Goal: Find specific page/section: Find specific page/section

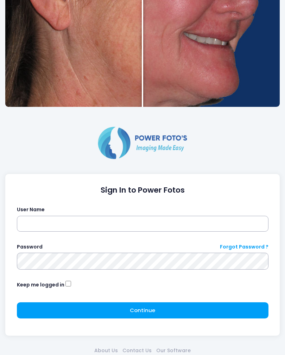
scroll to position [200, 0]
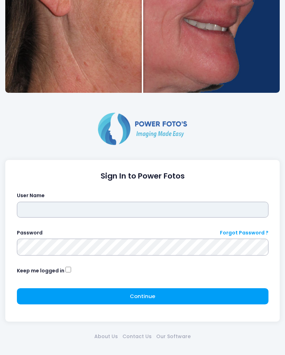
click at [142, 214] on input "text" at bounding box center [142, 210] width 251 height 16
type input "*******"
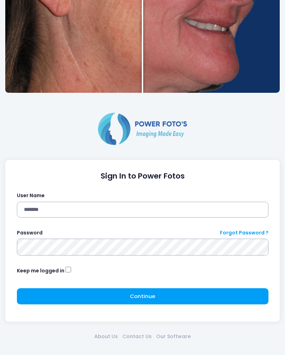
click button "submit" at bounding box center [0, 0] width 0 height 0
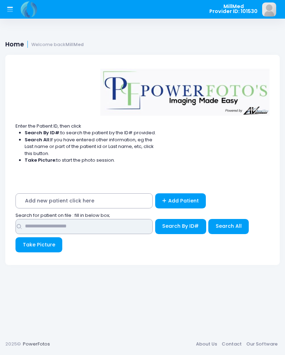
click at [91, 226] on input "text" at bounding box center [83, 226] width 137 height 15
click at [74, 229] on input "text" at bounding box center [83, 226] width 137 height 15
type input "****"
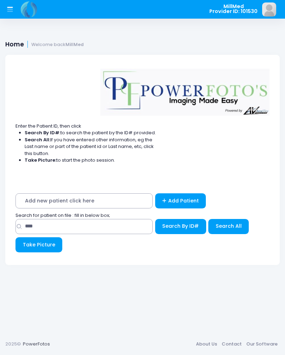
click at [219, 228] on span "Search All" at bounding box center [229, 226] width 26 height 7
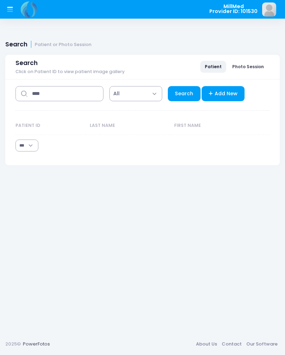
select select "***"
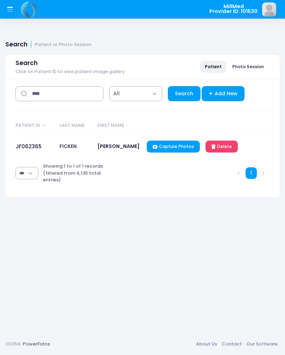
click at [33, 148] on link "JF062365" at bounding box center [28, 146] width 26 height 7
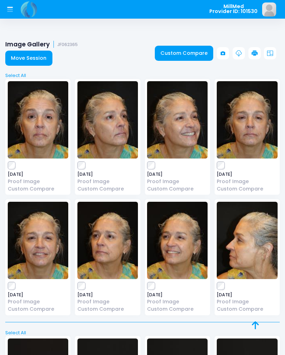
click at [45, 135] on img at bounding box center [38, 119] width 60 height 77
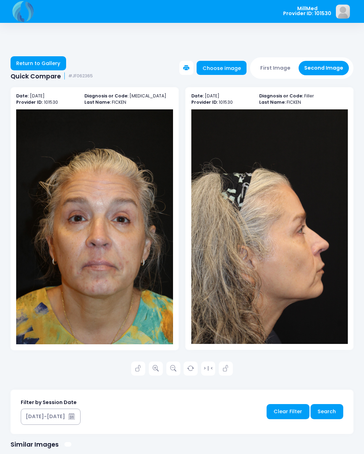
scroll to position [7, 0]
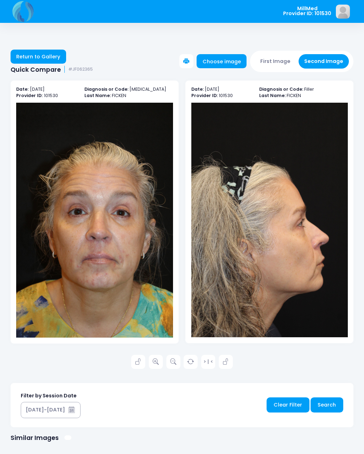
click at [41, 56] on link "Return to Gallery" at bounding box center [39, 57] width 56 height 14
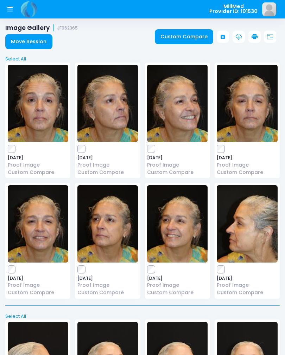
scroll to position [17, 0]
click at [259, 125] on img at bounding box center [247, 103] width 60 height 77
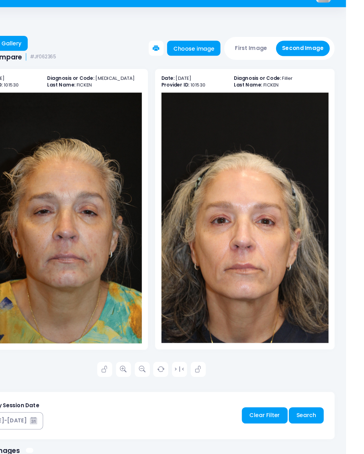
scroll to position [7, 0]
